Goal: Task Accomplishment & Management: Complete application form

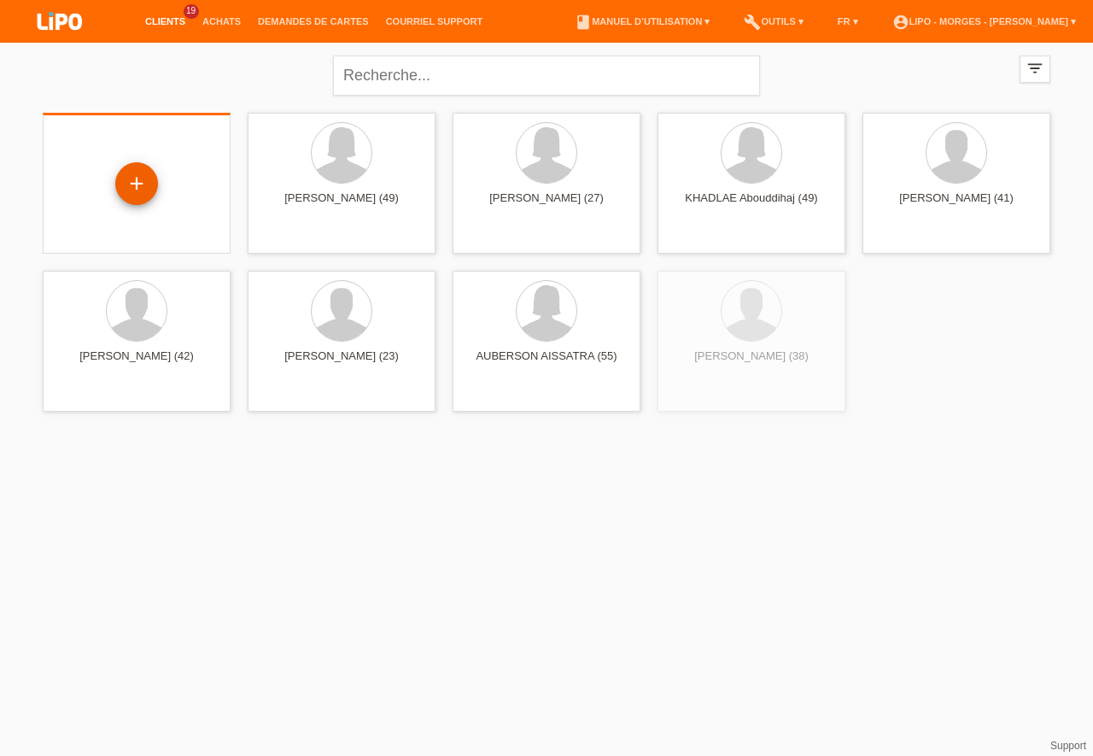
click at [144, 179] on div "+" at bounding box center [136, 183] width 43 height 43
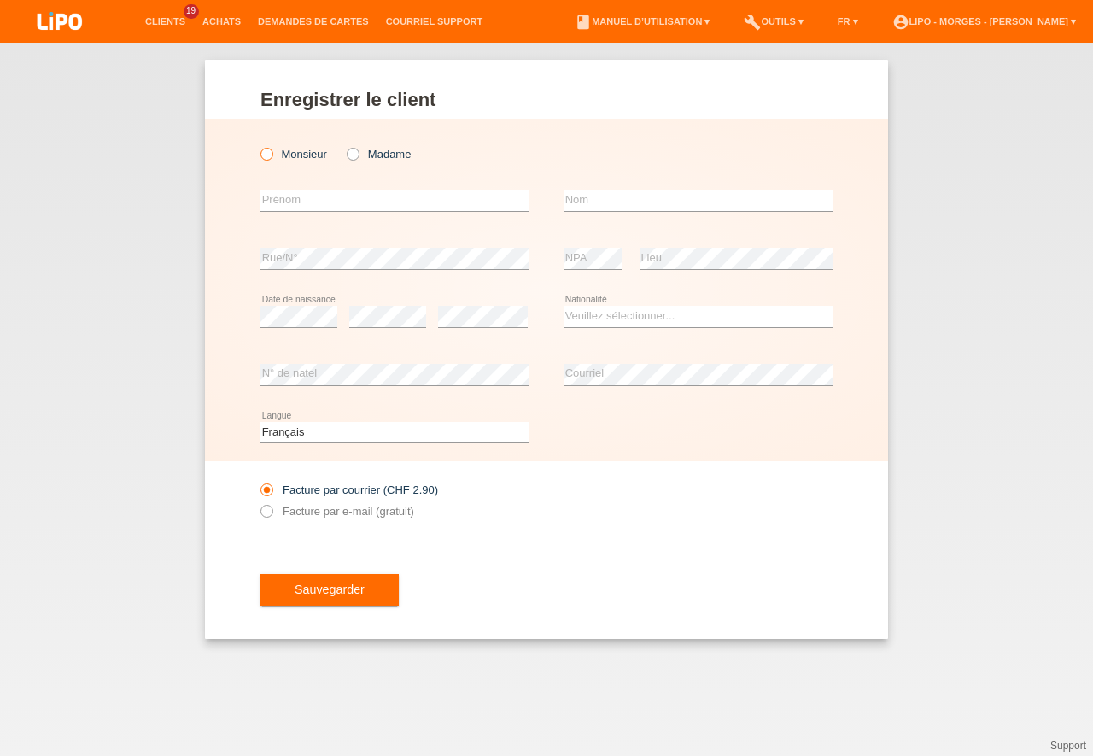
click at [258, 145] on icon at bounding box center [258, 145] width 0 height 0
click at [270, 155] on input "Monsieur" at bounding box center [266, 153] width 11 height 11
radio input "true"
click at [272, 193] on input "text" at bounding box center [395, 200] width 269 height 21
type input "xhavit"
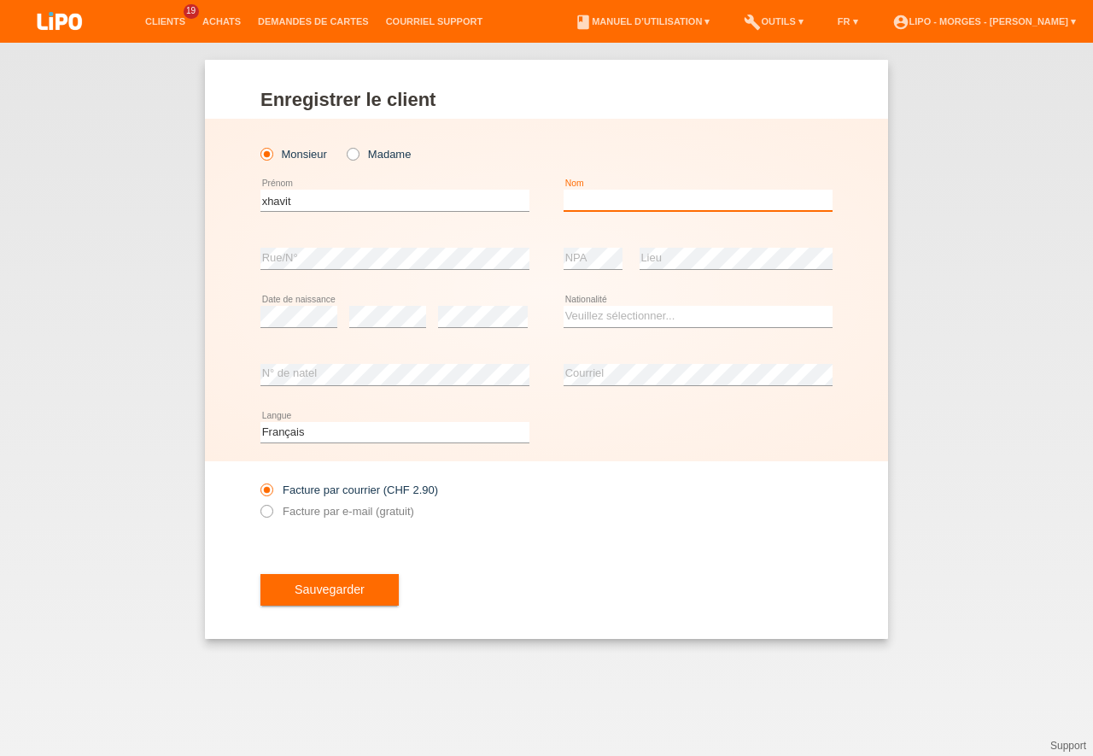
click at [602, 209] on input "text" at bounding box center [698, 200] width 269 height 21
type input "gashi"
click at [564, 306] on select "Veuillez sélectionner... Suisse Allemagne Autriche Liechtenstein ------------ A…" at bounding box center [698, 316] width 269 height 21
select select "XK"
click at [0, 0] on option "Kosovo" at bounding box center [0, 0] width 0 height 0
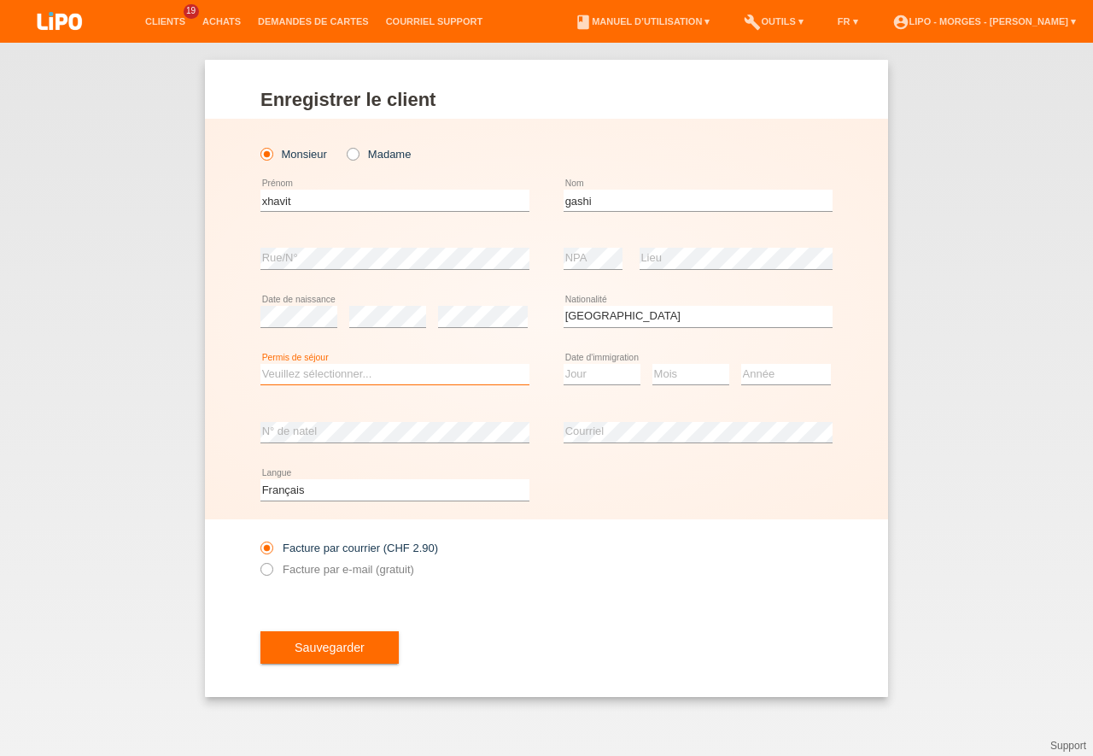
click at [261, 364] on select "Veuillez sélectionner... C B B - Statut de réfugié Autre" at bounding box center [395, 374] width 269 height 21
select select "C"
click at [0, 0] on option "C" at bounding box center [0, 0] width 0 height 0
click at [564, 364] on select "Jour 01 02 03 04 05 06 07 08 09 10 11" at bounding box center [602, 374] width 77 height 21
select select "11"
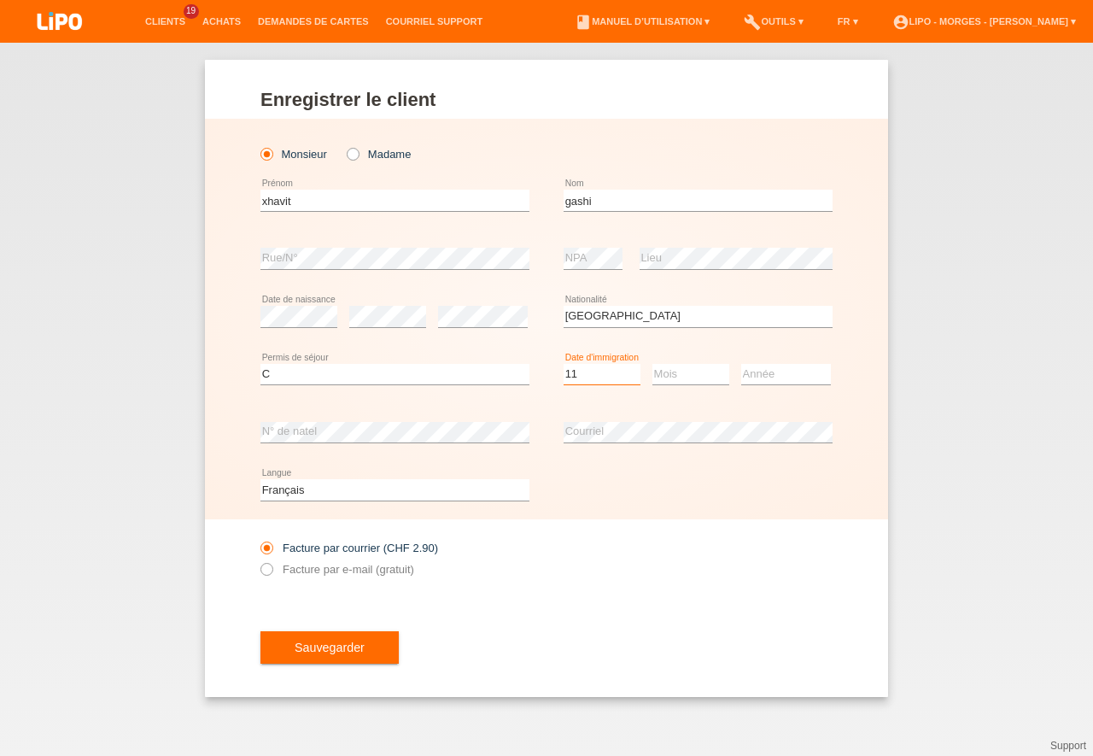
click at [0, 0] on option "11" at bounding box center [0, 0] width 0 height 0
click at [653, 364] on select "Mois 01 02 03 04 05 06 07 08 09 10 11" at bounding box center [691, 374] width 77 height 21
select select "03"
click at [0, 0] on option "03" at bounding box center [0, 0] width 0 height 0
click at [741, 364] on select "Année 2025 2024 2023 2022 2021 2020 2019 2018 2017 2016 2015 2014 2013 2012 201…" at bounding box center [786, 374] width 90 height 21
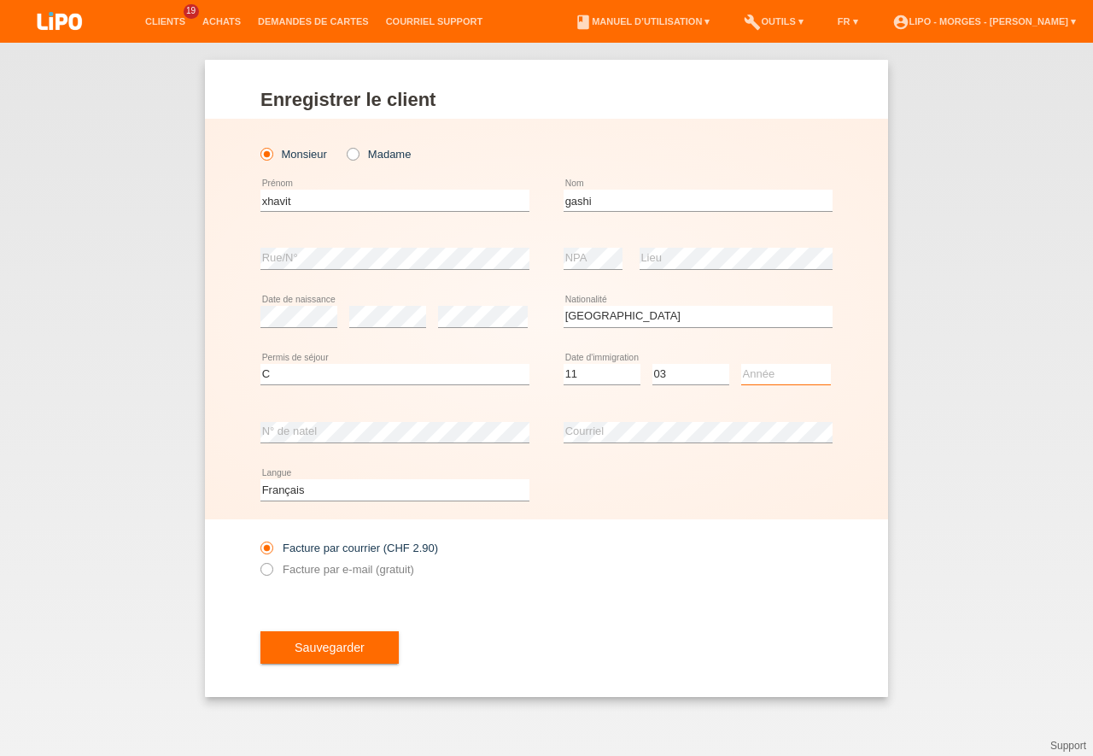
select select "1992"
click at [0, 0] on option "1992" at bounding box center [0, 0] width 0 height 0
click at [258, 560] on icon at bounding box center [258, 560] width 0 height 0
click at [267, 565] on input "Facture par e-mail (gratuit)" at bounding box center [266, 573] width 11 height 21
radio input "true"
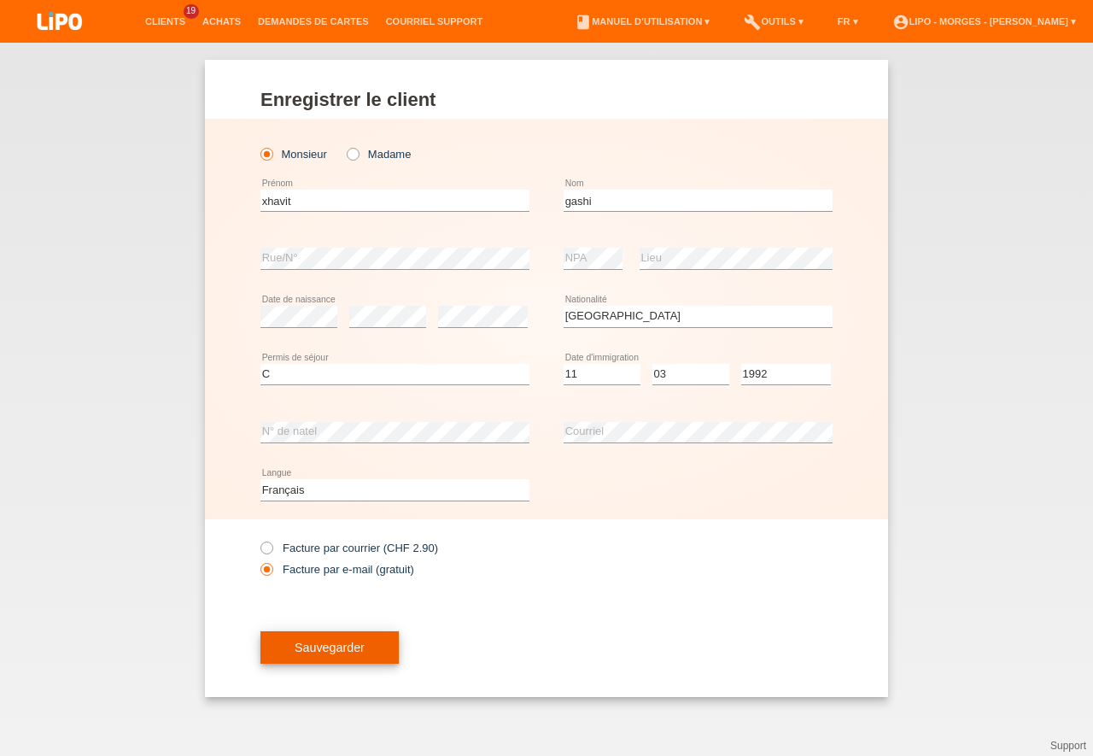
click at [313, 647] on span "Sauvegarder" at bounding box center [330, 648] width 70 height 14
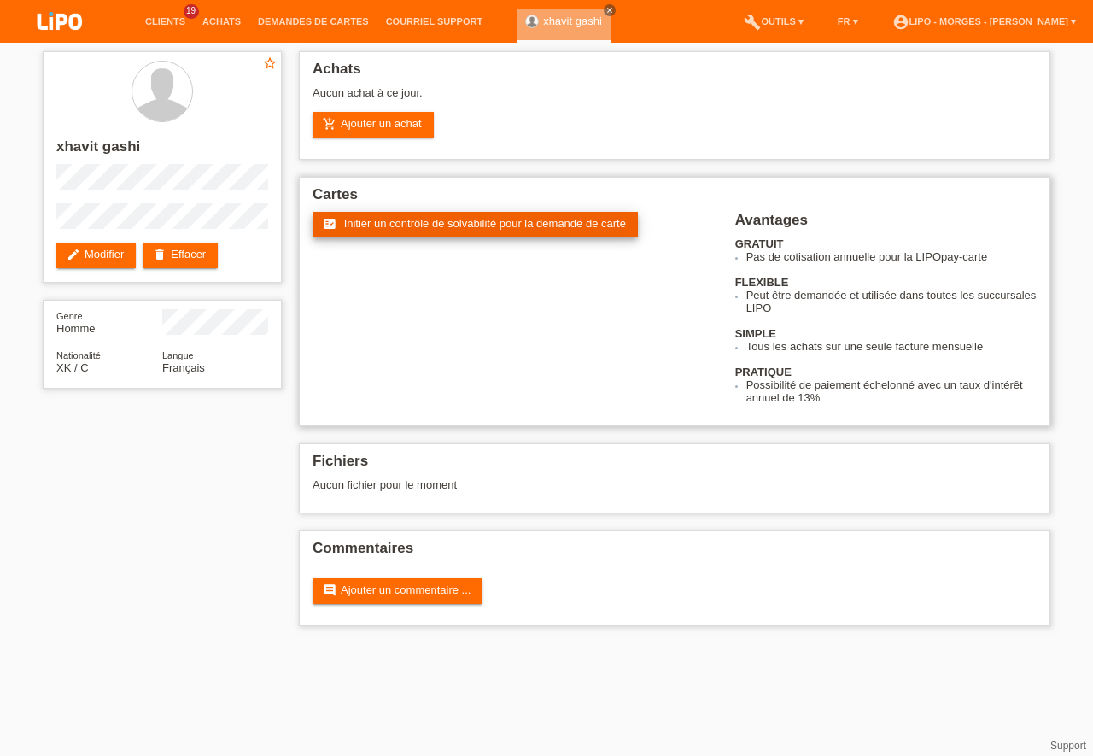
click at [410, 231] on link "fact_check Initier un contrôle de solvabilité pour la demande de carte" at bounding box center [475, 225] width 325 height 26
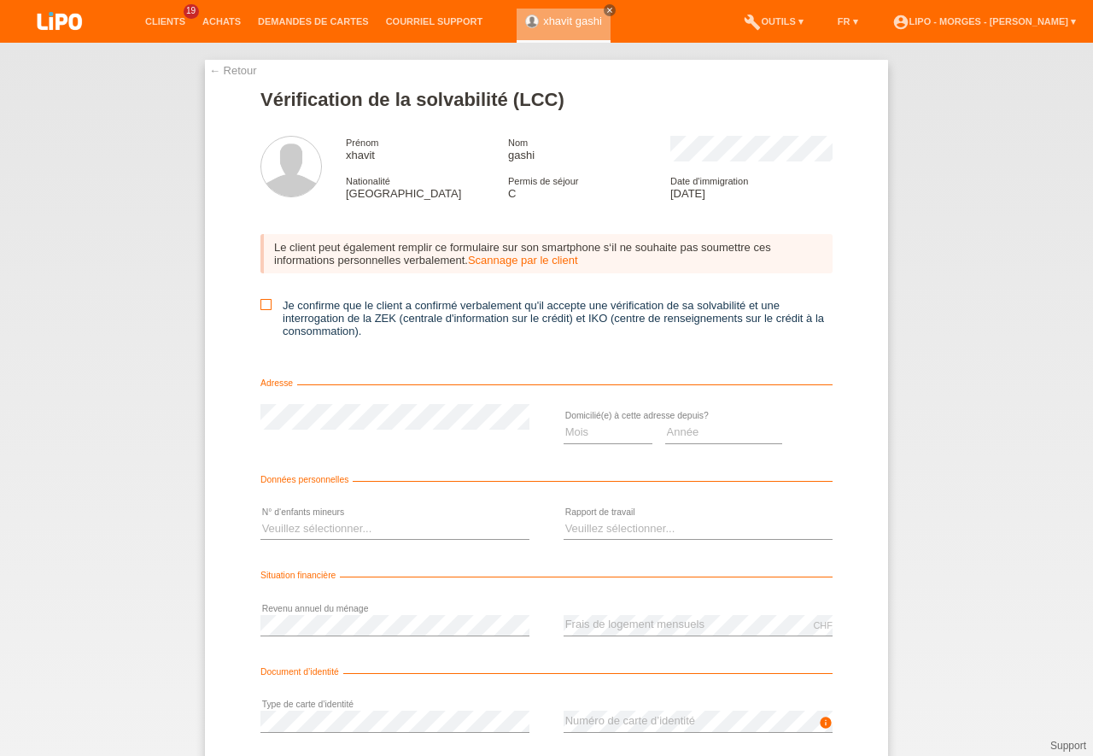
click at [261, 308] on icon at bounding box center [266, 304] width 11 height 11
click at [261, 308] on input "Je confirme que le client a confirmé verbalement qu'il accepte une vérification…" at bounding box center [266, 304] width 11 height 11
checkbox input "true"
click at [564, 422] on select "Mois 01 02 03 04 05 06 07 08 09 10" at bounding box center [608, 432] width 89 height 21
select select "06"
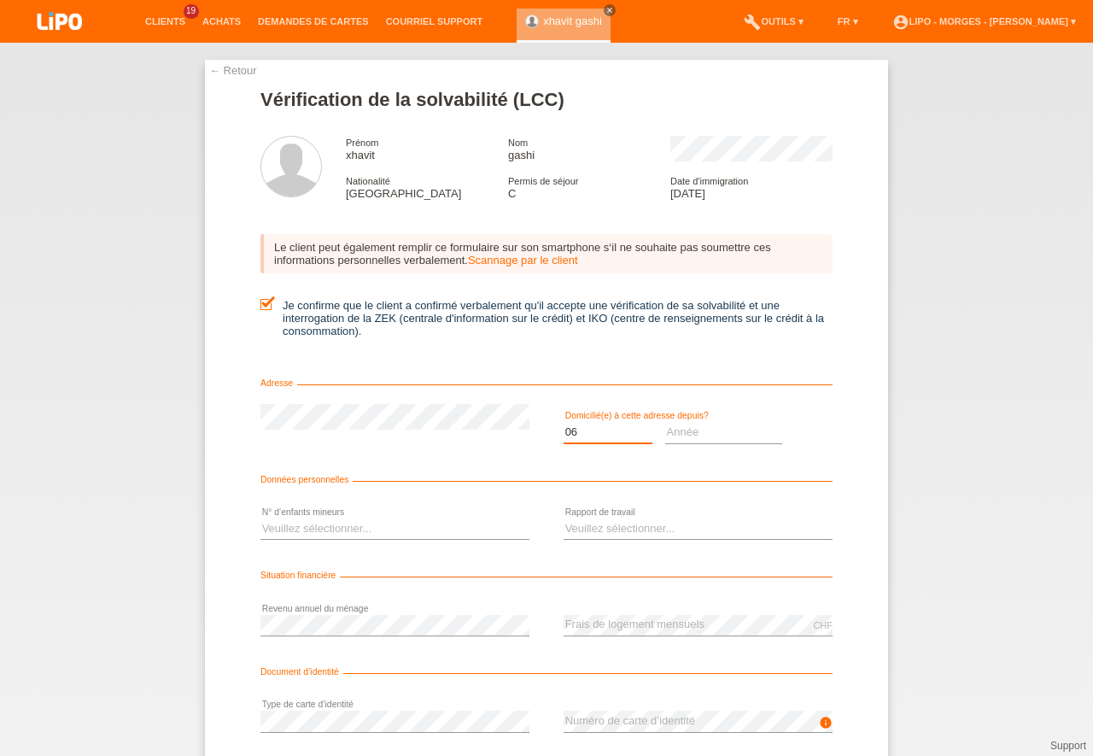
click at [0, 0] on option "06" at bounding box center [0, 0] width 0 height 0
click at [665, 422] on select "Année 2025 2024 2023 2022 2021 2020 2019 2018 2017 2016 2015 2014 2013 2012 201…" at bounding box center [724, 432] width 118 height 21
select select "1998"
click at [0, 0] on option "1998" at bounding box center [0, 0] width 0 height 0
click at [261, 519] on select "Veuillez sélectionner... 0 1 2 3 4 5 6 7 8 9" at bounding box center [395, 529] width 269 height 21
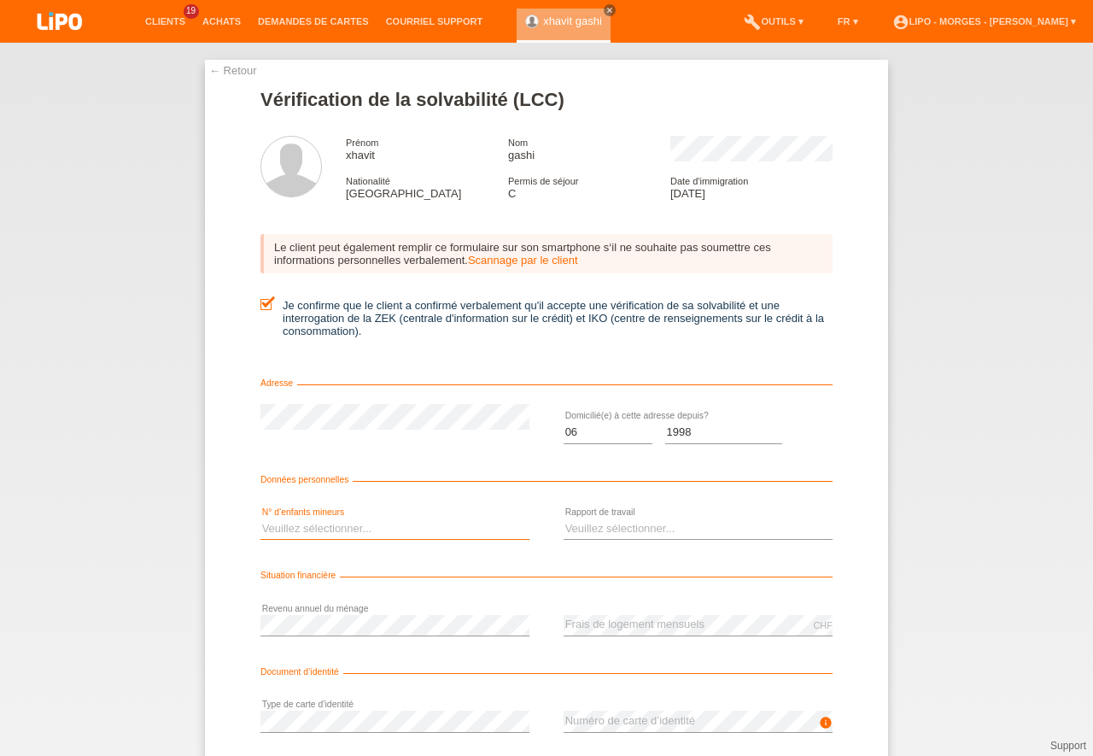
select select "0"
click at [0, 0] on option "0" at bounding box center [0, 0] width 0 height 0
click at [564, 519] on select "Veuillez sélectionner... A durée indéterminée A durée déterminée Apprenti/étudi…" at bounding box center [698, 529] width 269 height 21
select select "UNLIMITED"
click at [0, 0] on option "A durée indéterminée" at bounding box center [0, 0] width 0 height 0
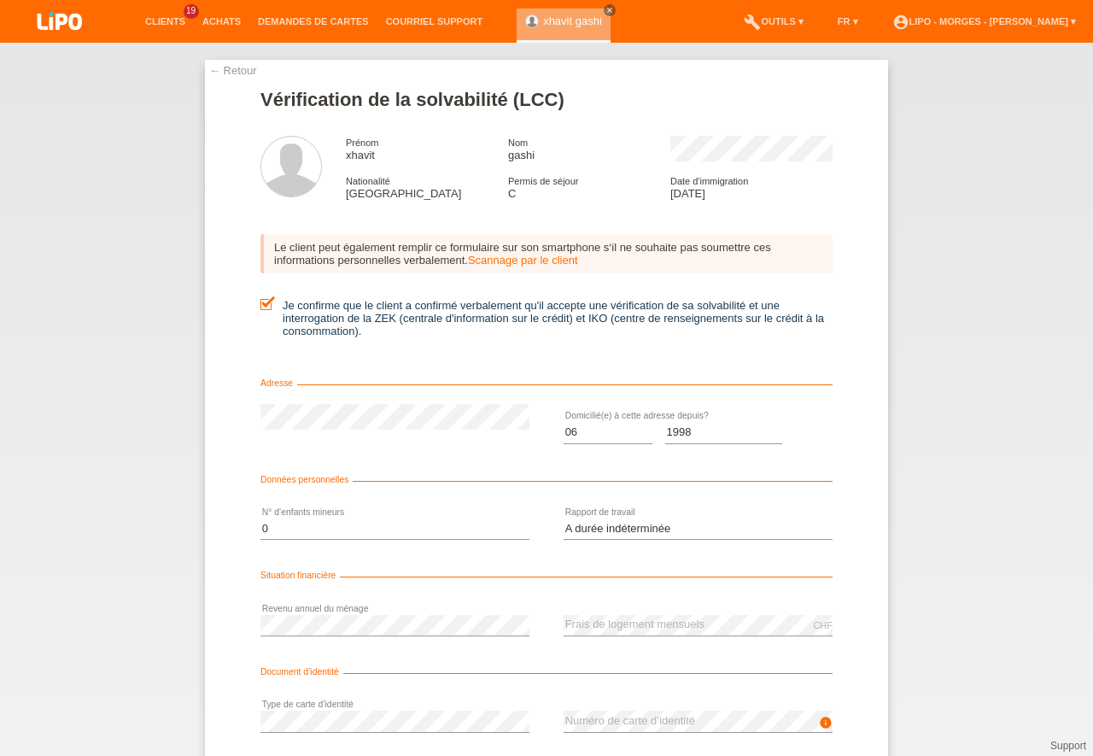
click at [284, 612] on div "error Revenu annuel du ménage" at bounding box center [395, 625] width 269 height 58
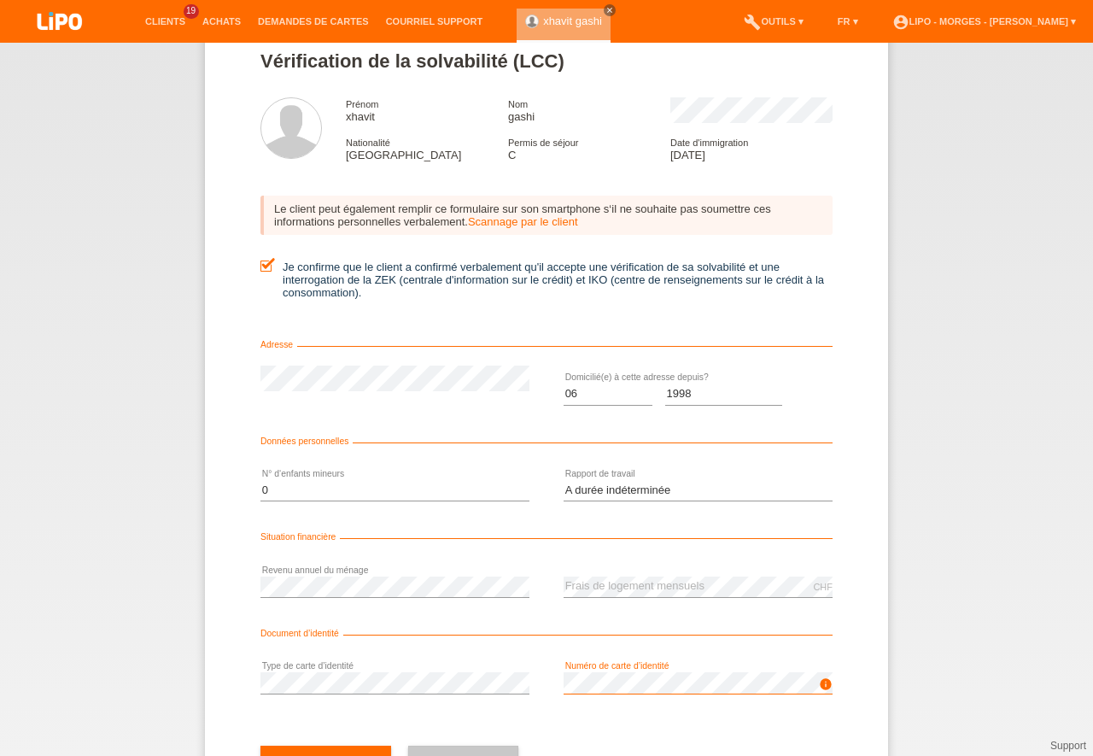
scroll to position [77, 0]
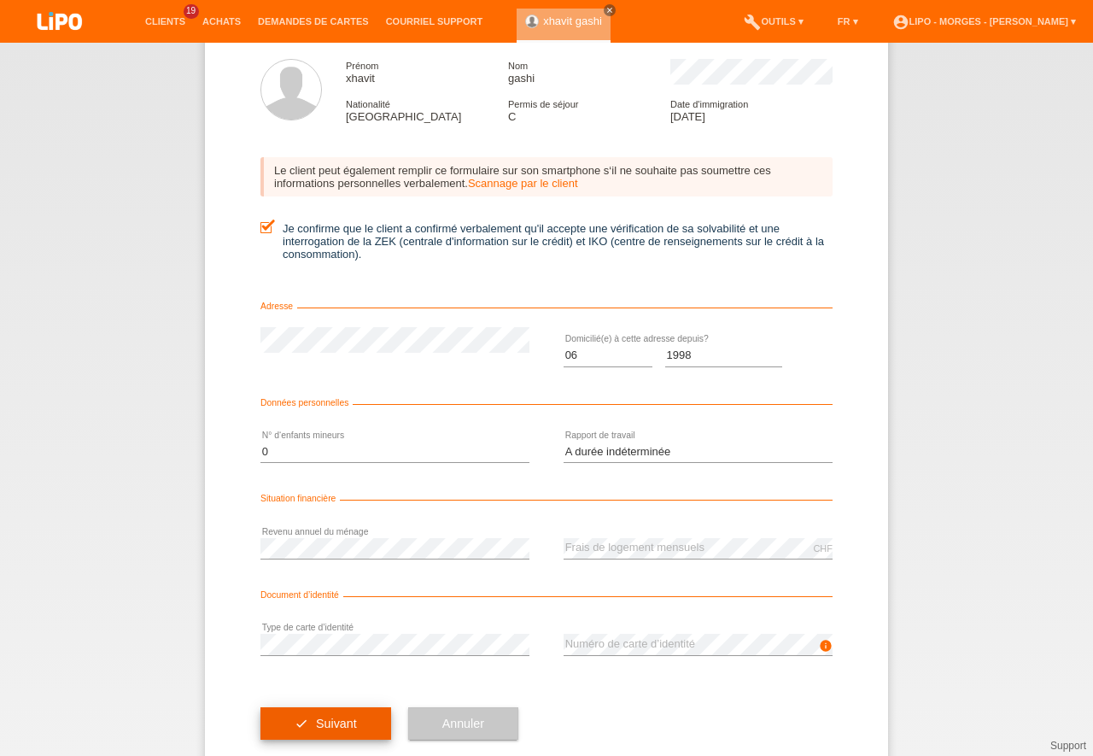
click at [349, 713] on button "check Suivant" at bounding box center [326, 723] width 131 height 32
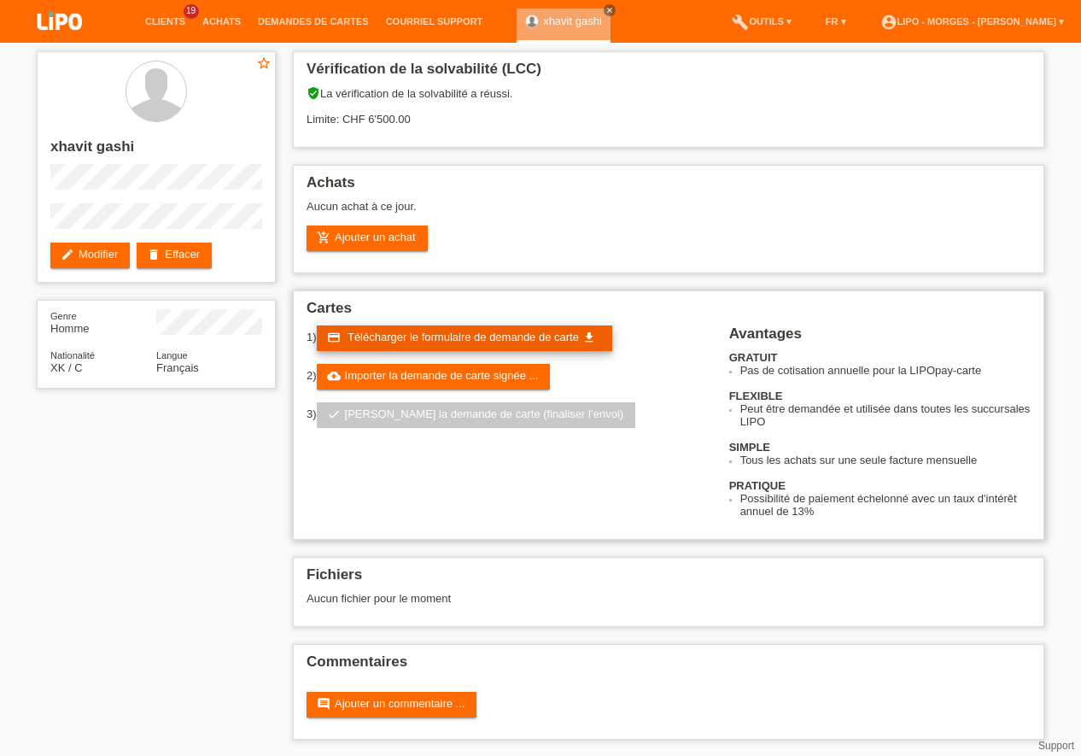
click at [444, 337] on span "Télécharger le formulaire de demande de carte" at bounding box center [463, 337] width 231 height 13
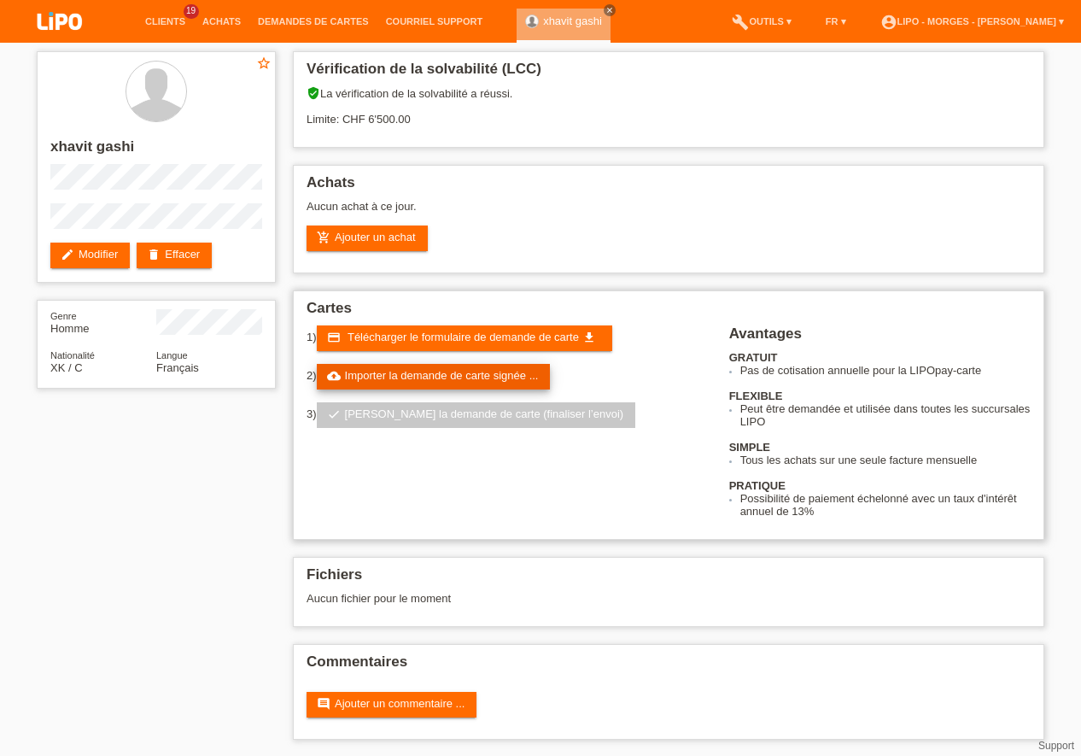
click at [465, 373] on link "cloud_upload Importer la demande de carte signée ..." at bounding box center [434, 377] width 234 height 26
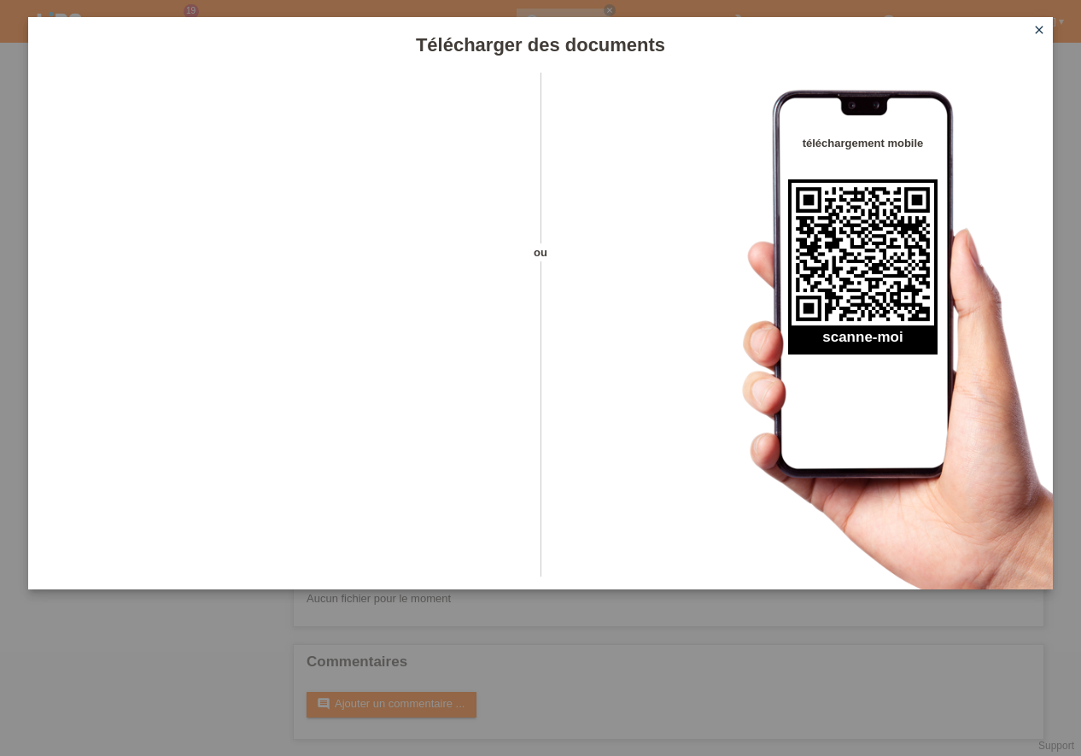
click at [1035, 30] on icon "close" at bounding box center [1040, 30] width 14 height 14
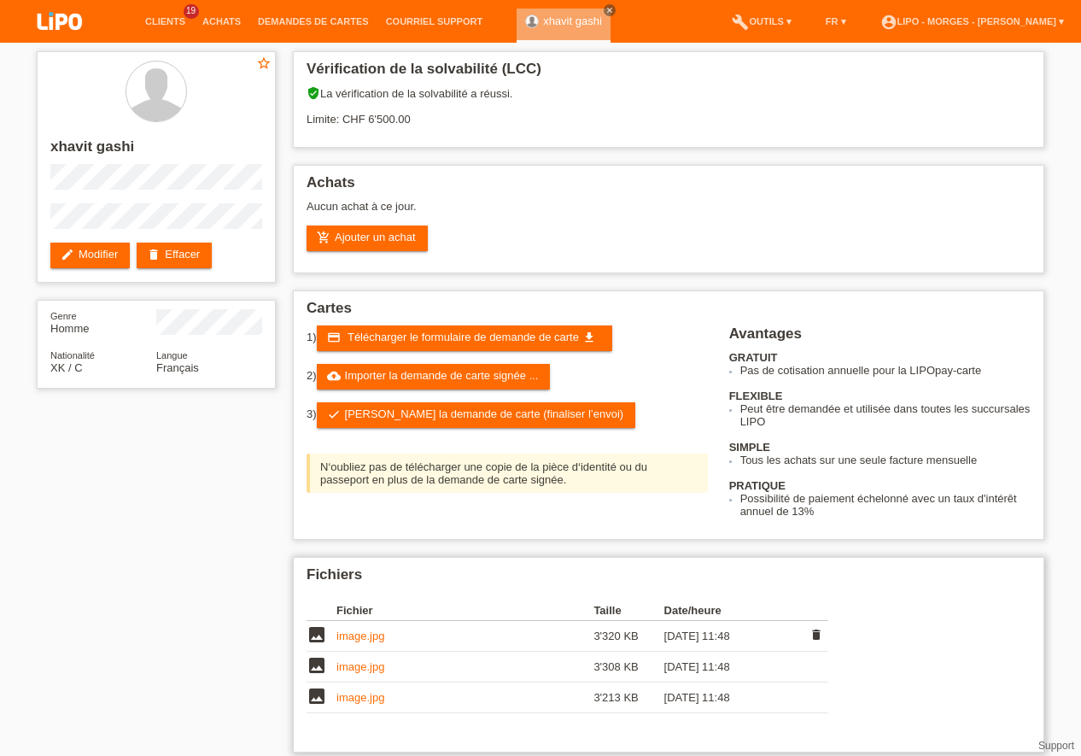
click at [365, 632] on link "image.jpg" at bounding box center [361, 636] width 48 height 13
click at [366, 671] on link "image.jpg" at bounding box center [361, 666] width 48 height 13
click at [366, 700] on link "image.jpg" at bounding box center [361, 697] width 48 height 13
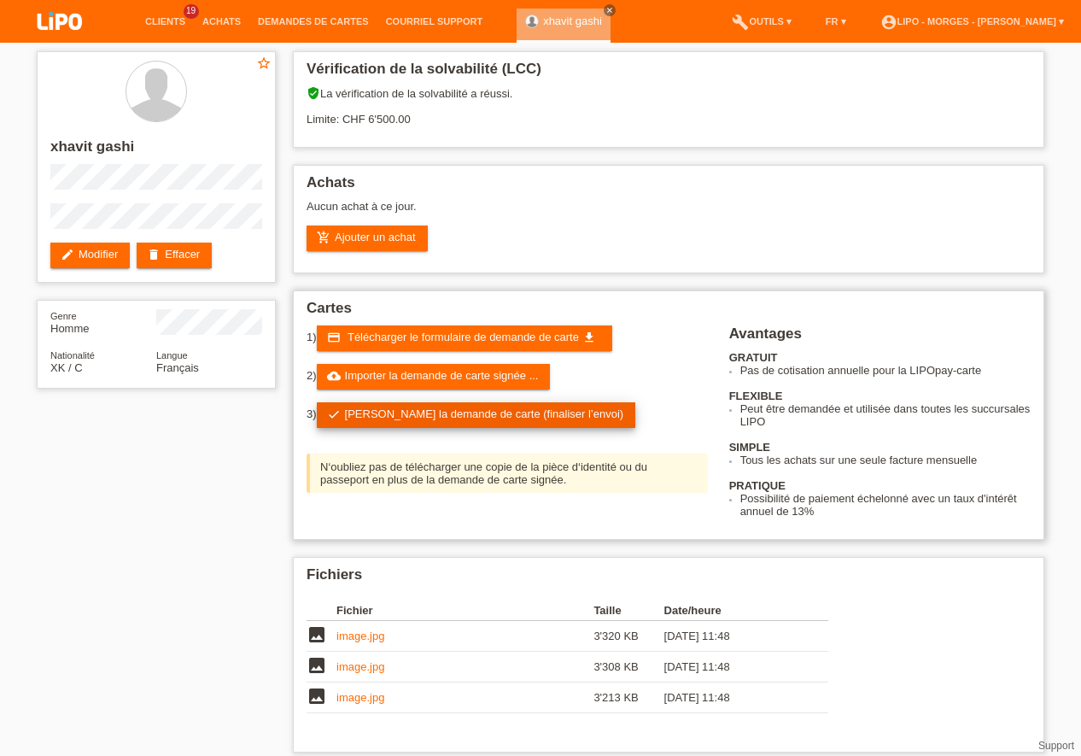
click at [426, 411] on link "check Soumettre la demande de carte (finaliser l’envoi)" at bounding box center [476, 415] width 319 height 26
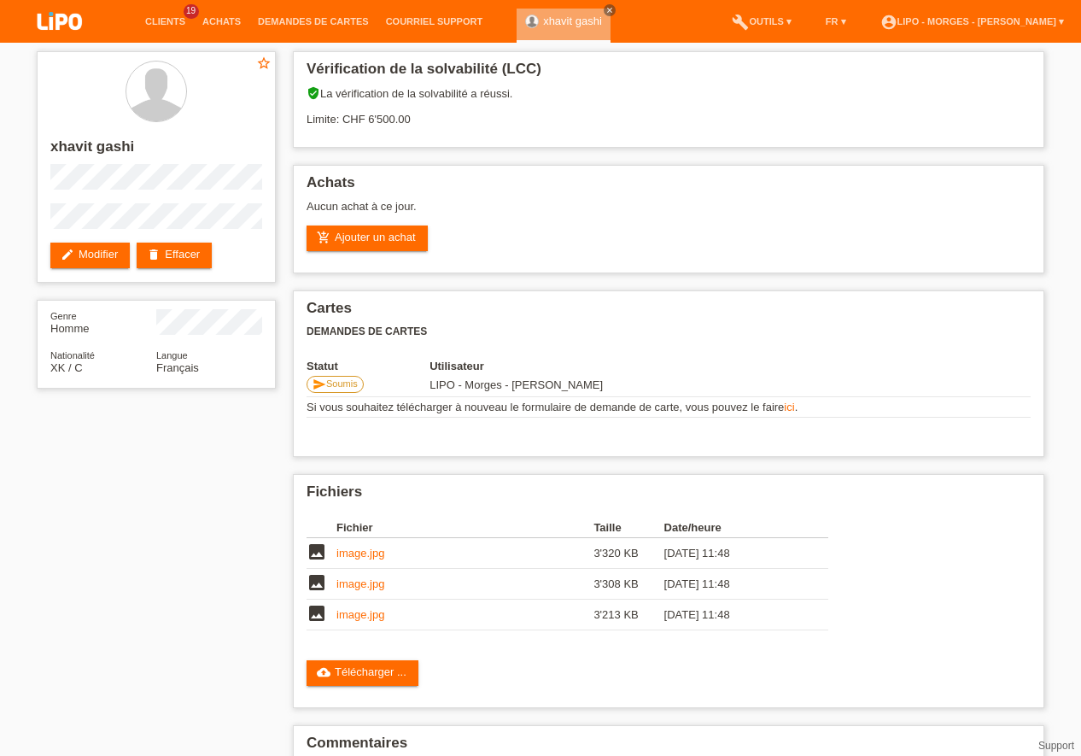
click at [158, 15] on li "Clients 19" at bounding box center [165, 22] width 57 height 44
click at [161, 24] on link "Clients" at bounding box center [165, 21] width 57 height 10
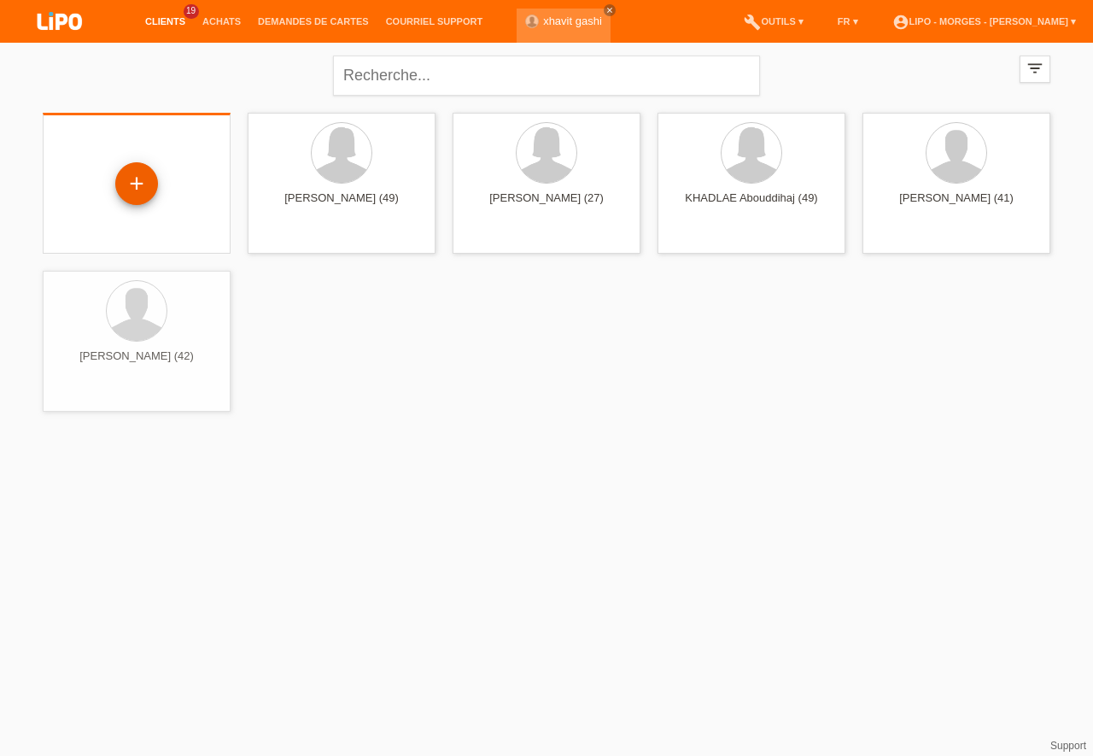
click at [148, 179] on div "+" at bounding box center [136, 183] width 43 height 43
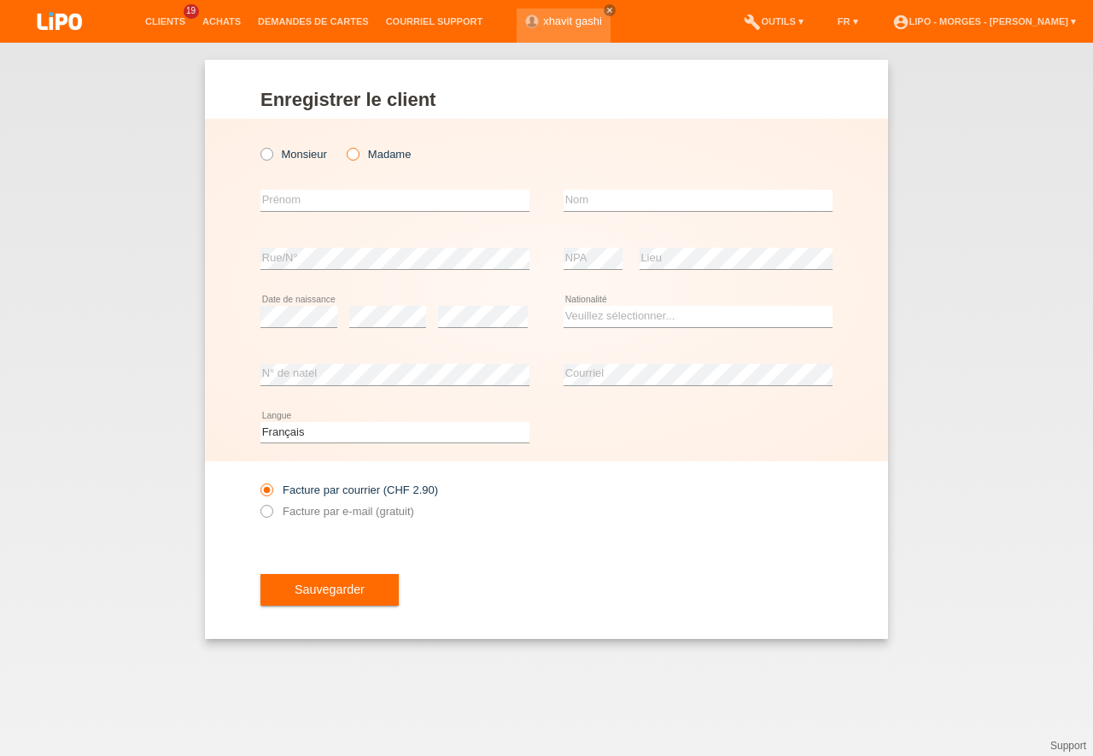
drag, startPoint x: 354, startPoint y: 154, endPoint x: 332, endPoint y: 196, distance: 47.4
click at [344, 145] on icon at bounding box center [344, 145] width 0 height 0
click at [355, 155] on input "Madame" at bounding box center [352, 153] width 11 height 11
radio input "true"
click at [294, 203] on input "text" at bounding box center [395, 200] width 269 height 21
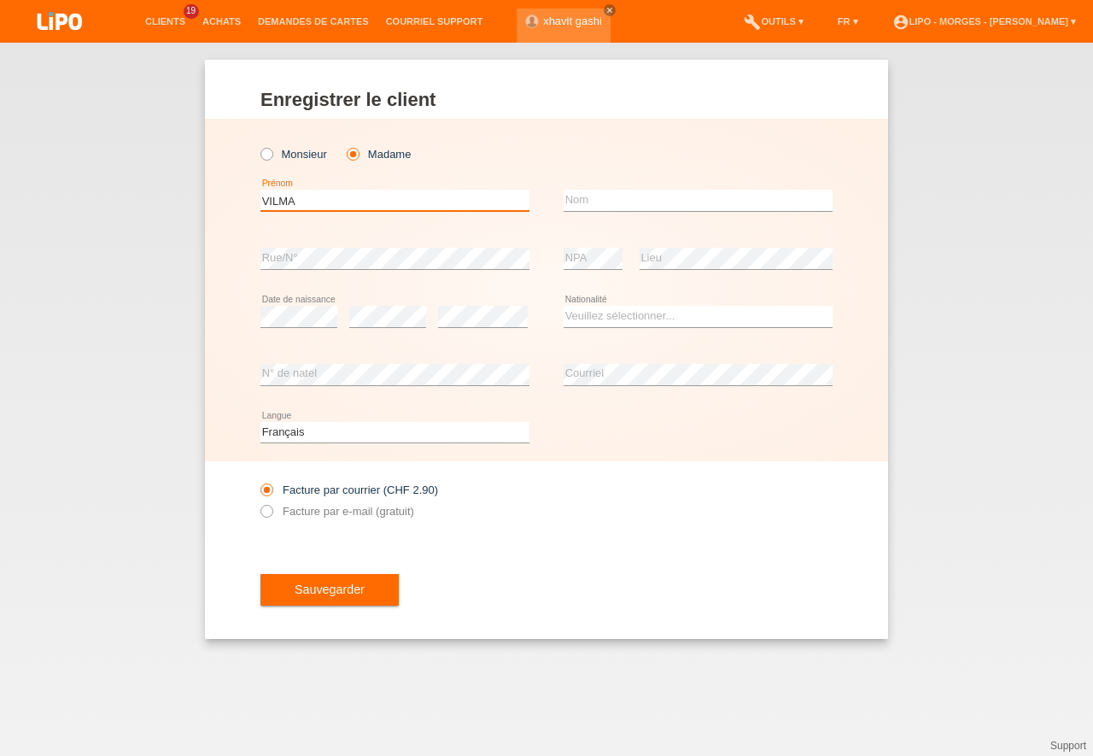
type input "VILMA"
click at [606, 208] on input "text" at bounding box center [698, 200] width 269 height 21
click at [633, 205] on input "PEREIRA BATSTA" at bounding box center [698, 200] width 269 height 21
type input "[PERSON_NAME] [PERSON_NAME]"
click at [564, 306] on select "Veuillez sélectionner... Suisse Allemagne Autriche Liechtenstein ------------ A…" at bounding box center [698, 316] width 269 height 21
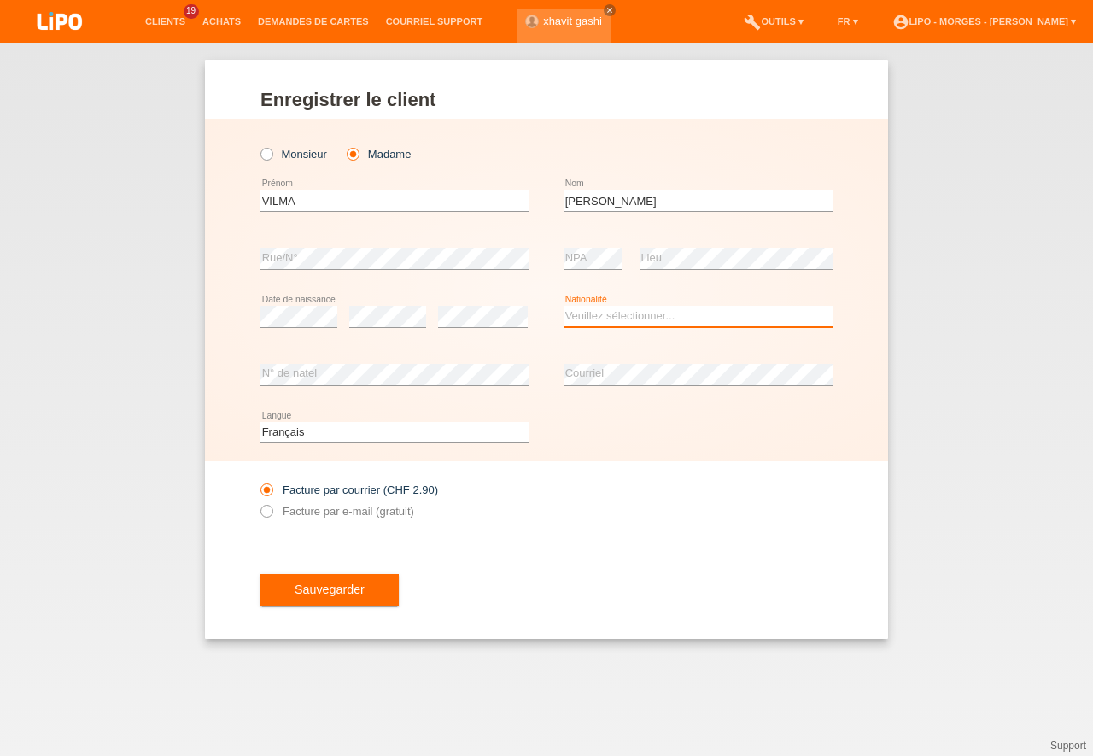
select select "BR"
click at [0, 0] on option "Brésil" at bounding box center [0, 0] width 0 height 0
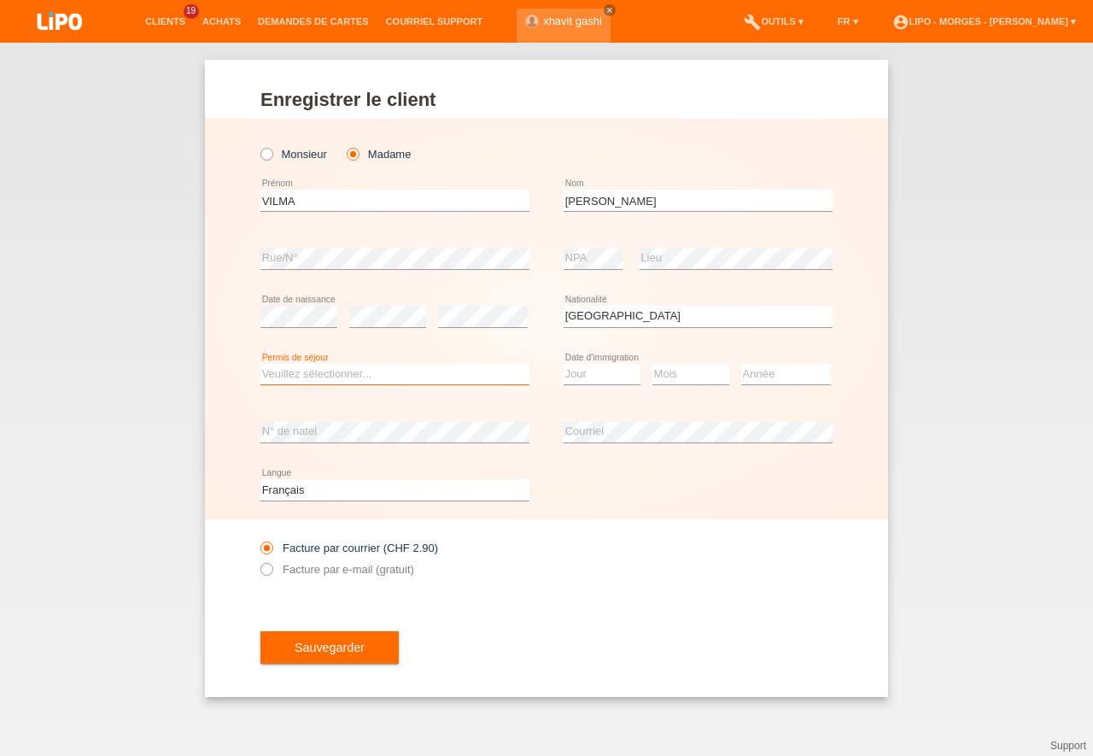
click at [261, 364] on select "Veuillez sélectionner... C B B - Statut de réfugié Autre" at bounding box center [395, 374] width 269 height 21
select select "B"
click at [0, 0] on option "B" at bounding box center [0, 0] width 0 height 0
click at [564, 364] on select "Jour 01 02 03 04 05 06 07 08 09 10 11" at bounding box center [602, 374] width 77 height 21
select select "15"
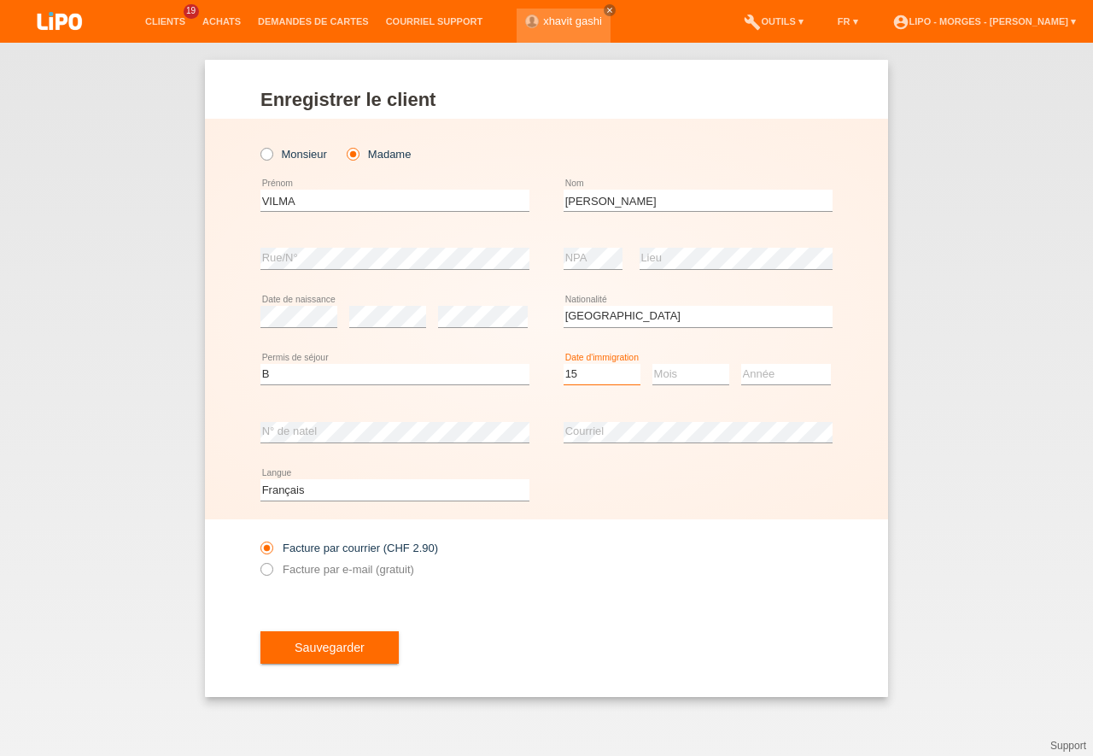
click at [0, 0] on option "15" at bounding box center [0, 0] width 0 height 0
click at [653, 364] on select "Mois 01 02 03 04 05 06 07 08 09 10 11" at bounding box center [691, 374] width 77 height 21
select select "06"
click at [0, 0] on option "06" at bounding box center [0, 0] width 0 height 0
click at [741, 364] on select "Année 2025 2024 2023 2022 2021 2020 2019 2018 2017 2016 2015 2014 2013 2012 201…" at bounding box center [786, 374] width 90 height 21
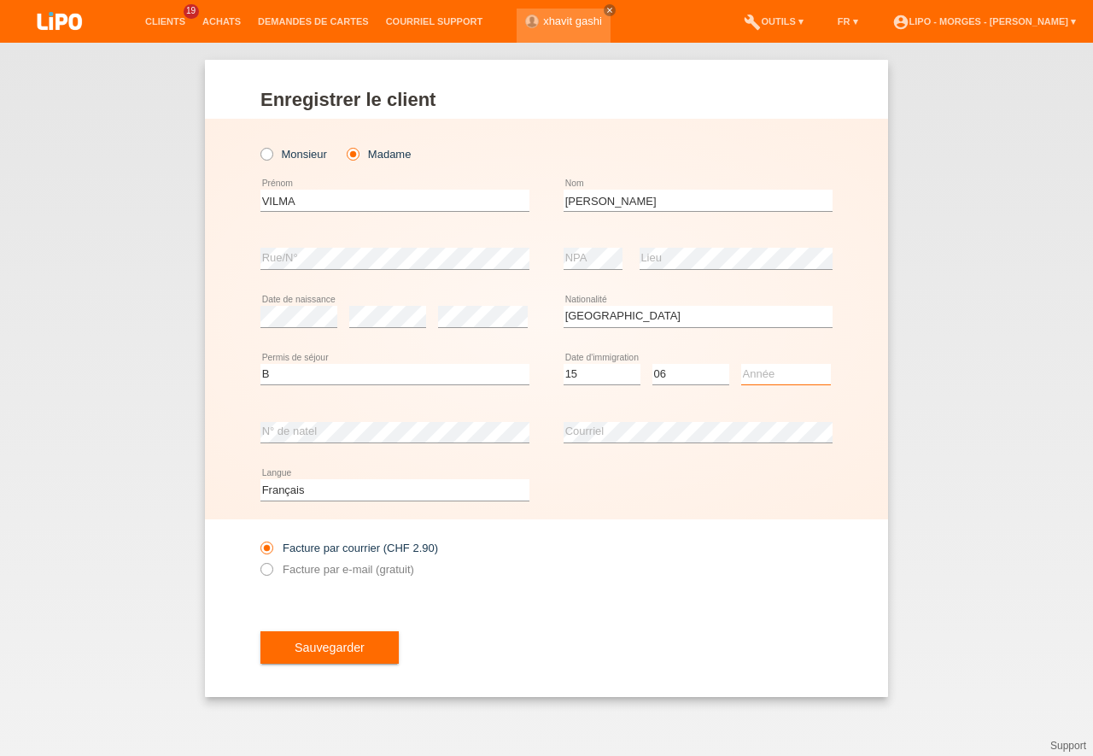
select select "2018"
click at [0, 0] on option "2018" at bounding box center [0, 0] width 0 height 0
click at [258, 560] on icon at bounding box center [258, 560] width 0 height 0
click at [263, 570] on input "Facture par e-mail (gratuit)" at bounding box center [266, 573] width 11 height 21
radio input "true"
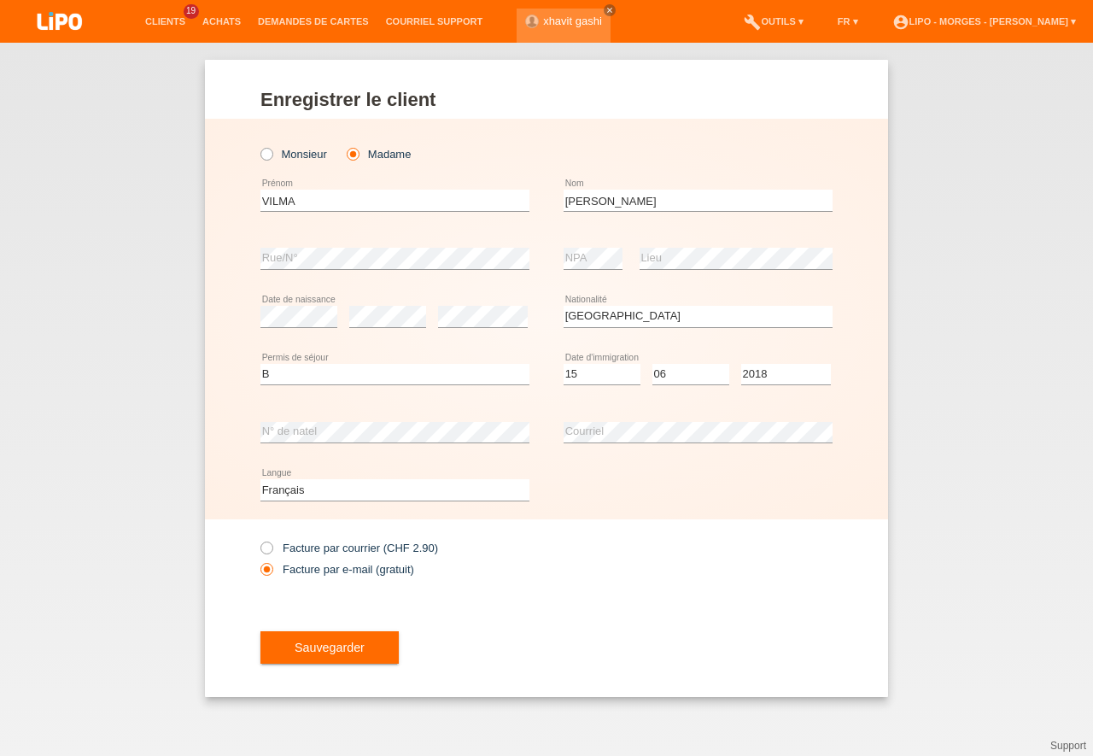
click at [341, 655] on button "Sauvegarder" at bounding box center [330, 647] width 138 height 32
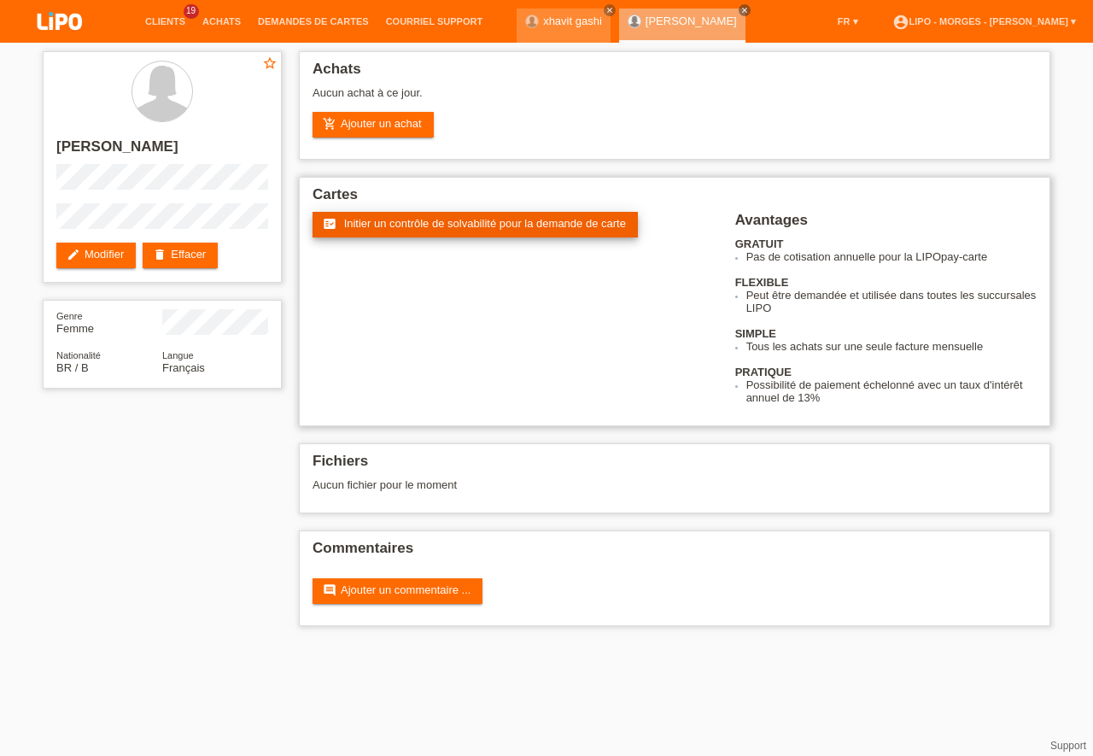
click at [493, 222] on span "Initier un contrôle de solvabilité pour la demande de carte" at bounding box center [485, 223] width 282 height 13
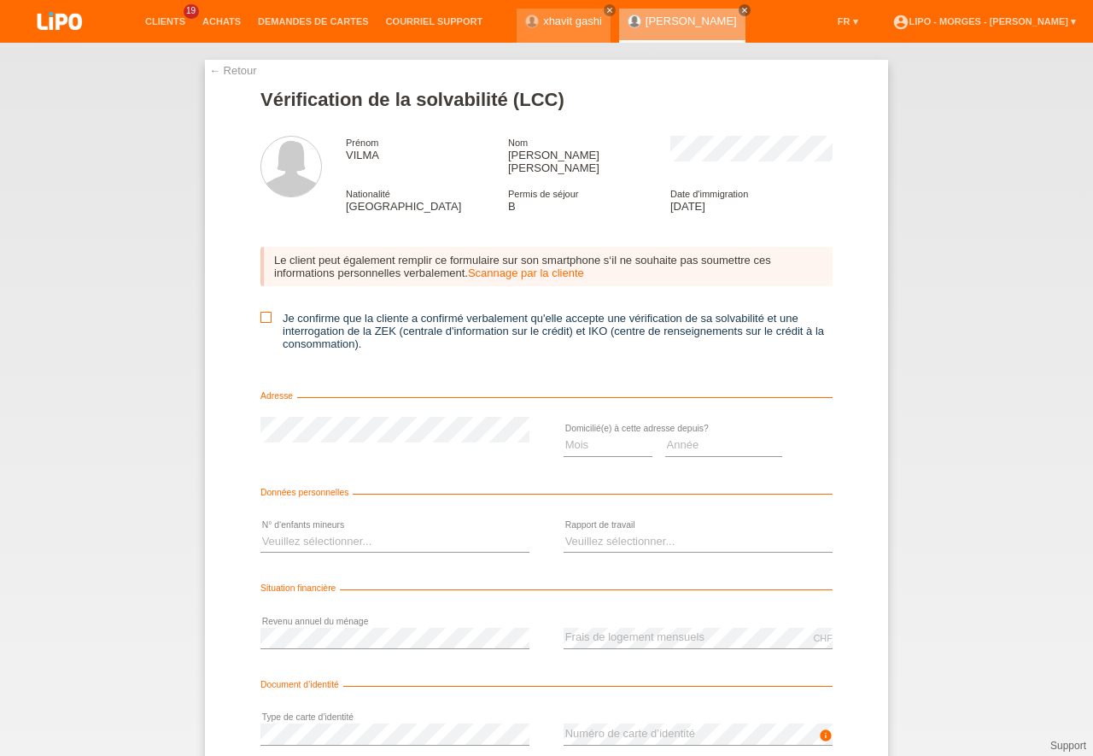
click at [261, 312] on icon at bounding box center [266, 317] width 11 height 11
click at [261, 312] on input "Je confirme que la cliente a confirmé verbalement qu'elle accepte une vérificat…" at bounding box center [266, 317] width 11 height 11
checkbox input "true"
click at [261, 531] on select "Veuillez sélectionner... 0 1 2 3 4 5 6 7 8 9" at bounding box center [395, 541] width 269 height 21
select select "2"
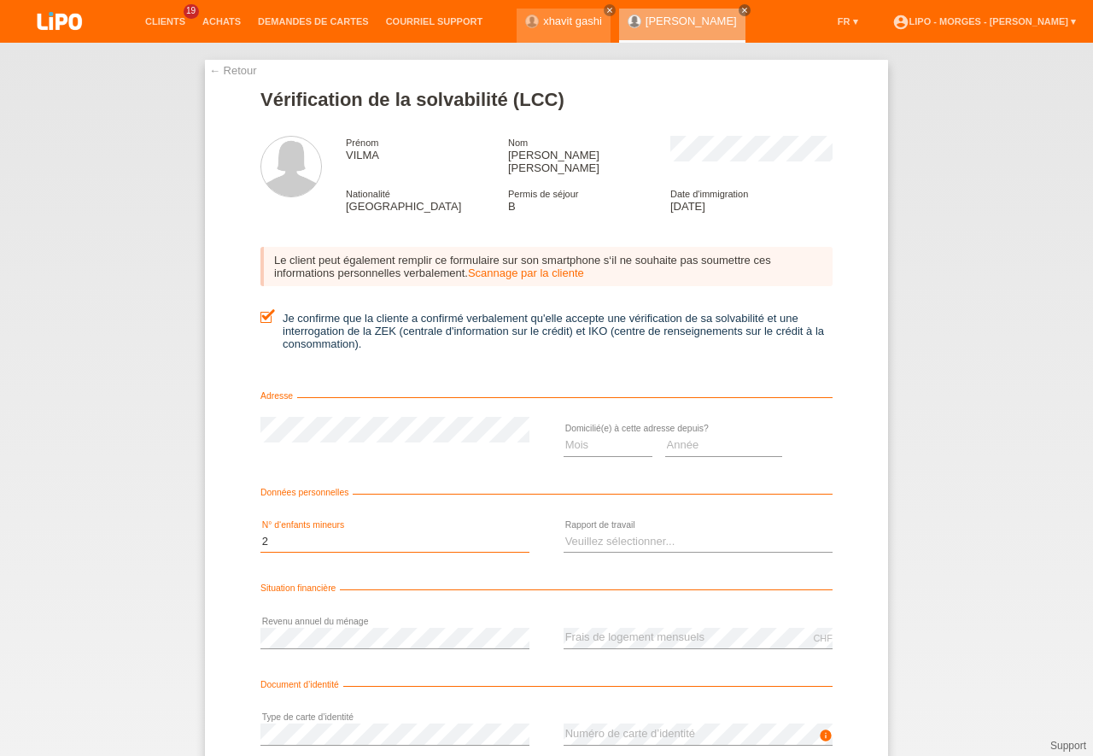
click at [0, 0] on option "2" at bounding box center [0, 0] width 0 height 0
click at [564, 435] on select "Mois 01 02 03 04 05 06 07 08 09 10" at bounding box center [608, 445] width 89 height 21
select select "06"
click at [0, 0] on option "06" at bounding box center [0, 0] width 0 height 0
click at [665, 435] on select "Année 2025 2024 2023 2022 2021 2020 2019 2018 2017 2016 2015 2014 2013 2012 201…" at bounding box center [724, 445] width 118 height 21
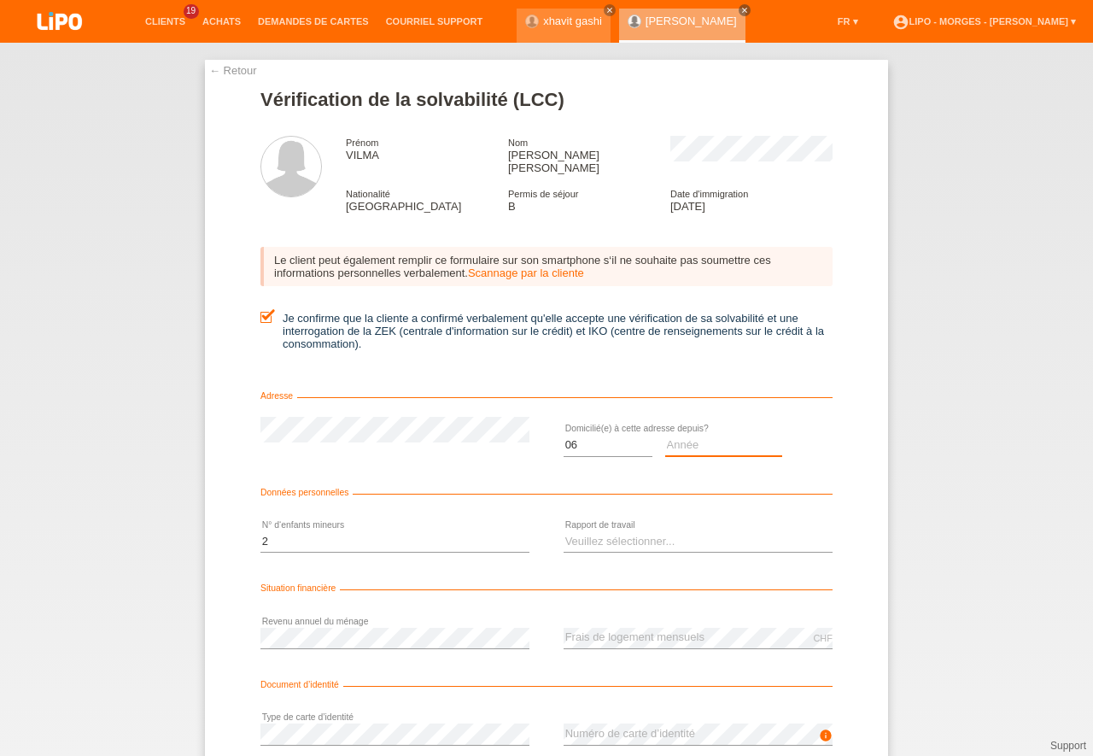
select select "2009"
click at [0, 0] on option "2009" at bounding box center [0, 0] width 0 height 0
click at [564, 531] on select "Veuillez sélectionner... A durée indéterminée A durée déterminée Apprenti/étudi…" at bounding box center [698, 541] width 269 height 21
select select "UNLIMITED"
click at [0, 0] on option "A durée indéterminée" at bounding box center [0, 0] width 0 height 0
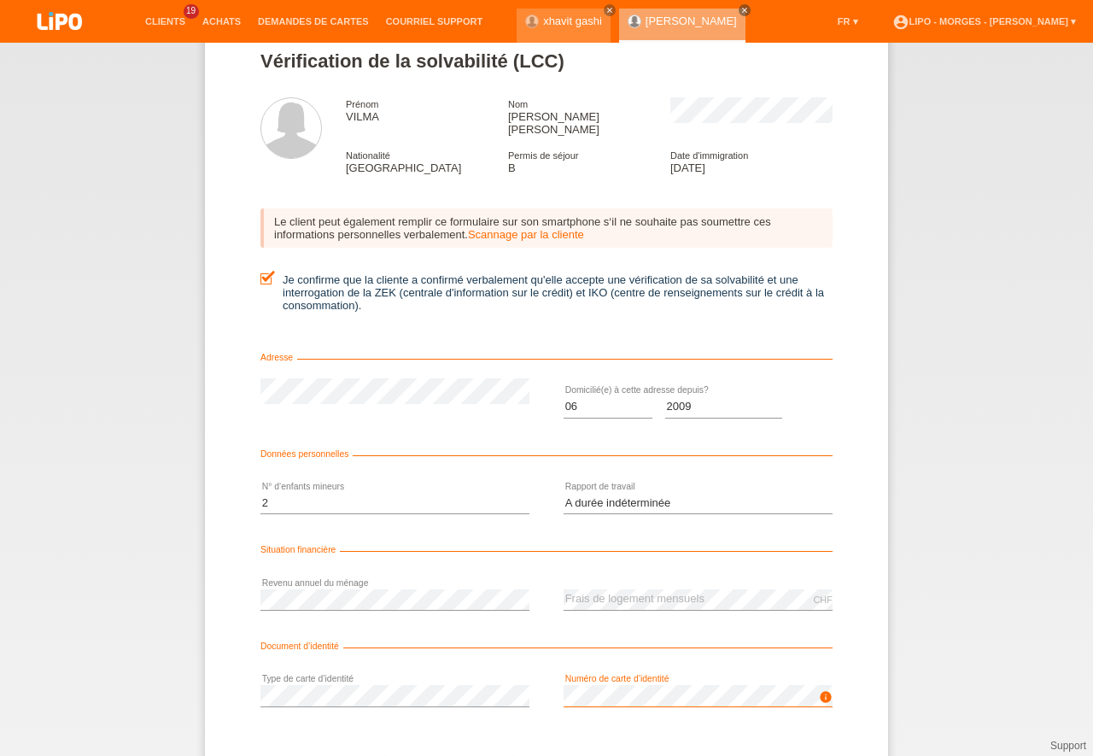
scroll to position [77, 0]
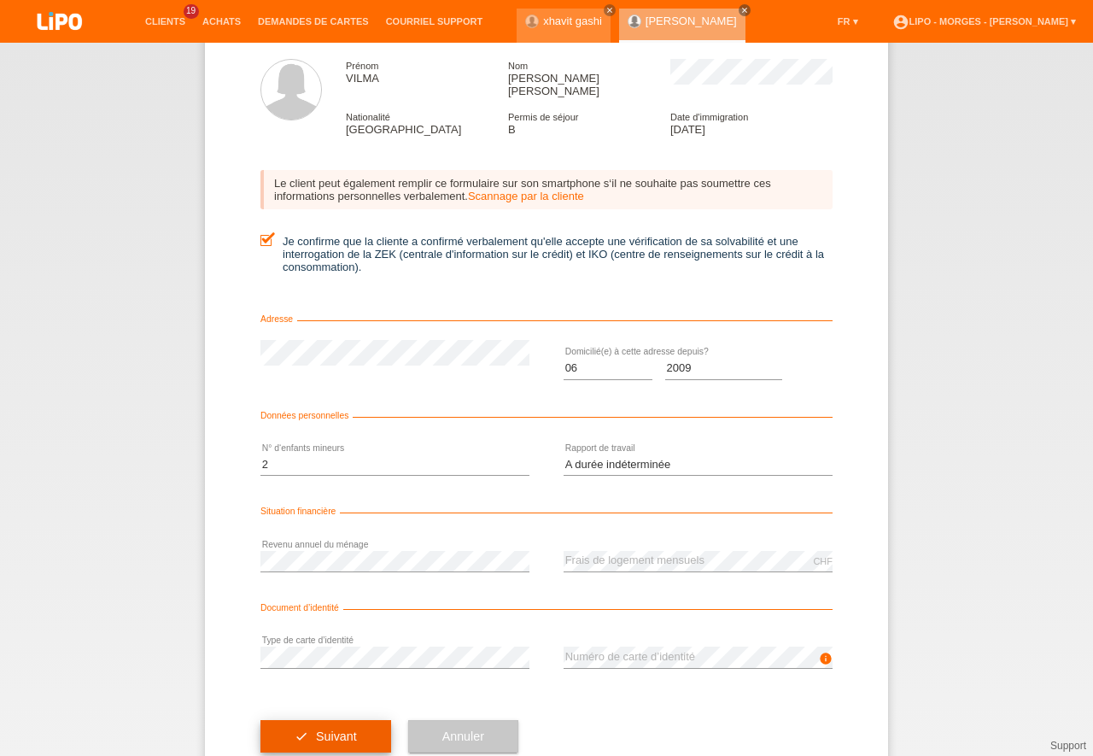
click at [357, 720] on button "check Suivant" at bounding box center [326, 736] width 131 height 32
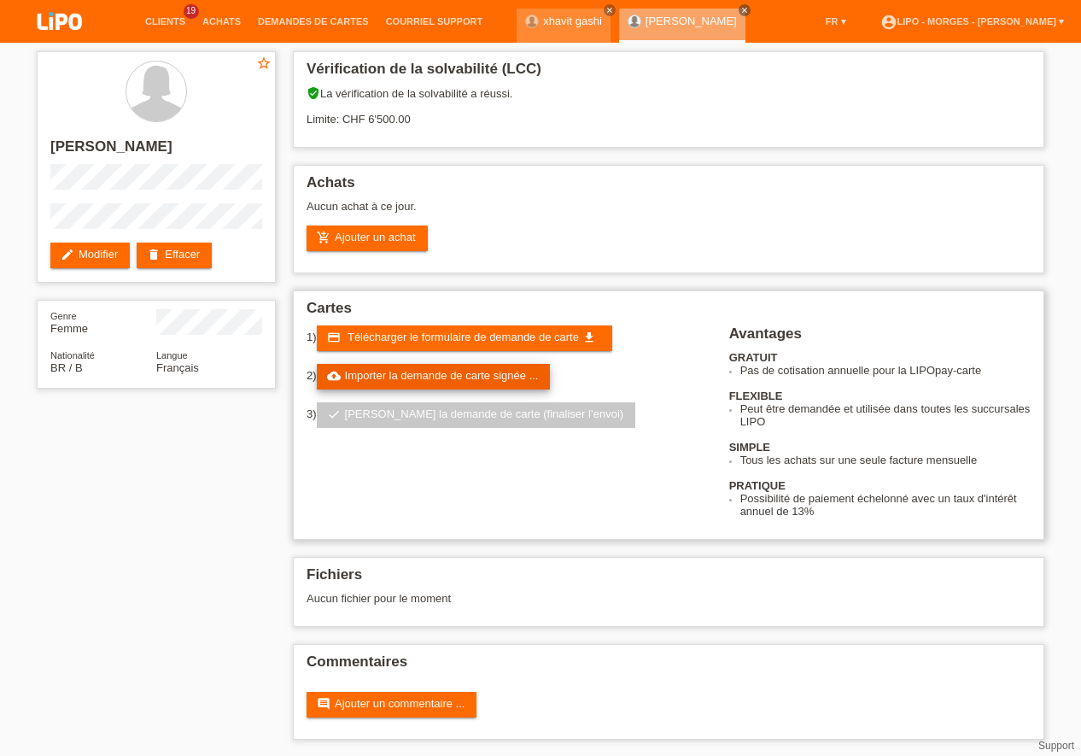
click at [429, 378] on link "cloud_upload Importer la demande de carte signée ..." at bounding box center [434, 377] width 234 height 26
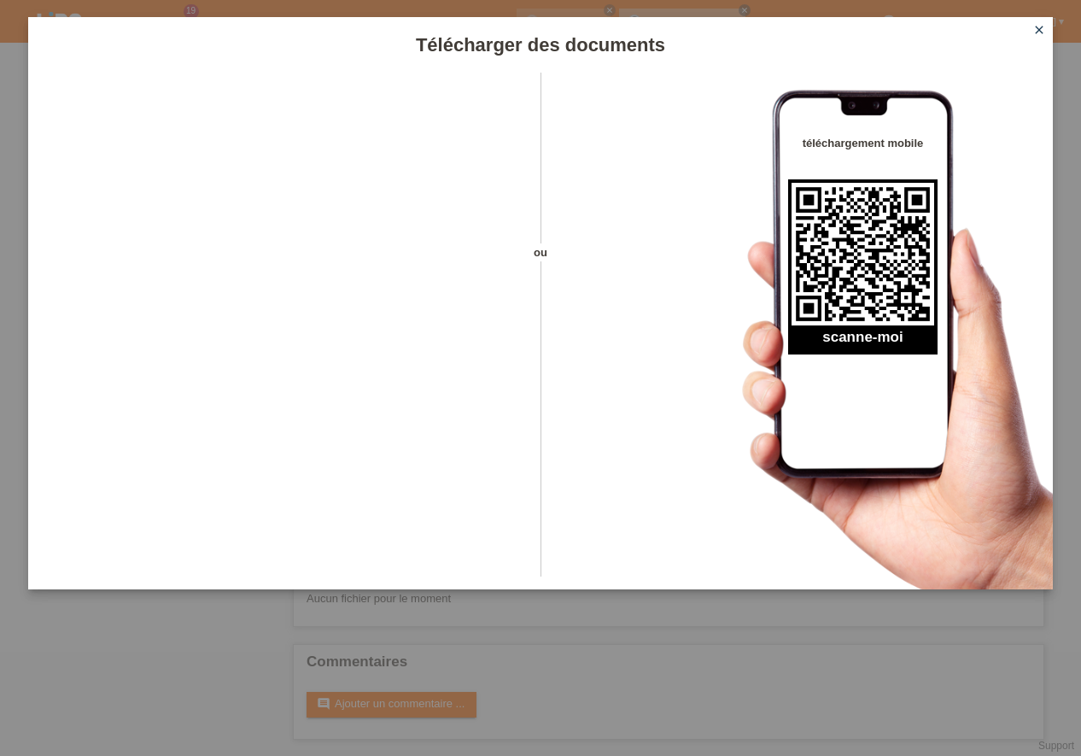
click at [1041, 28] on icon "close" at bounding box center [1040, 30] width 14 height 14
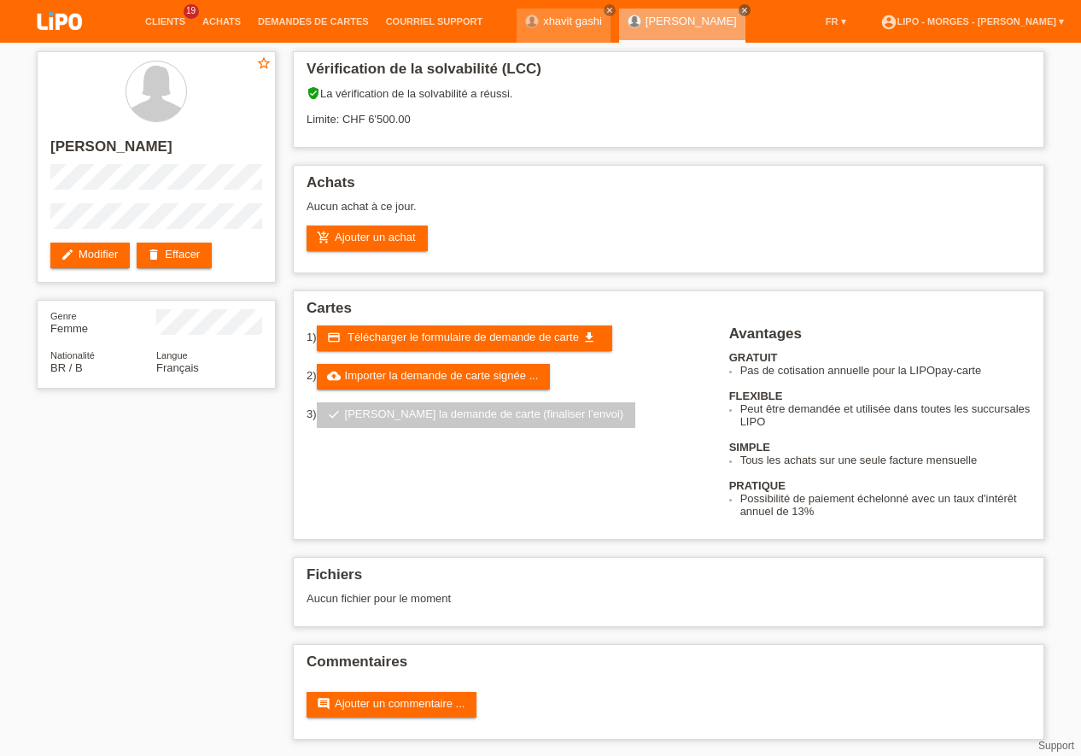
click at [482, 340] on span "Télécharger le formulaire de demande de carte" at bounding box center [463, 337] width 231 height 13
click at [519, 366] on link "cloud_upload Importer la demande de carte signée ..." at bounding box center [434, 377] width 234 height 26
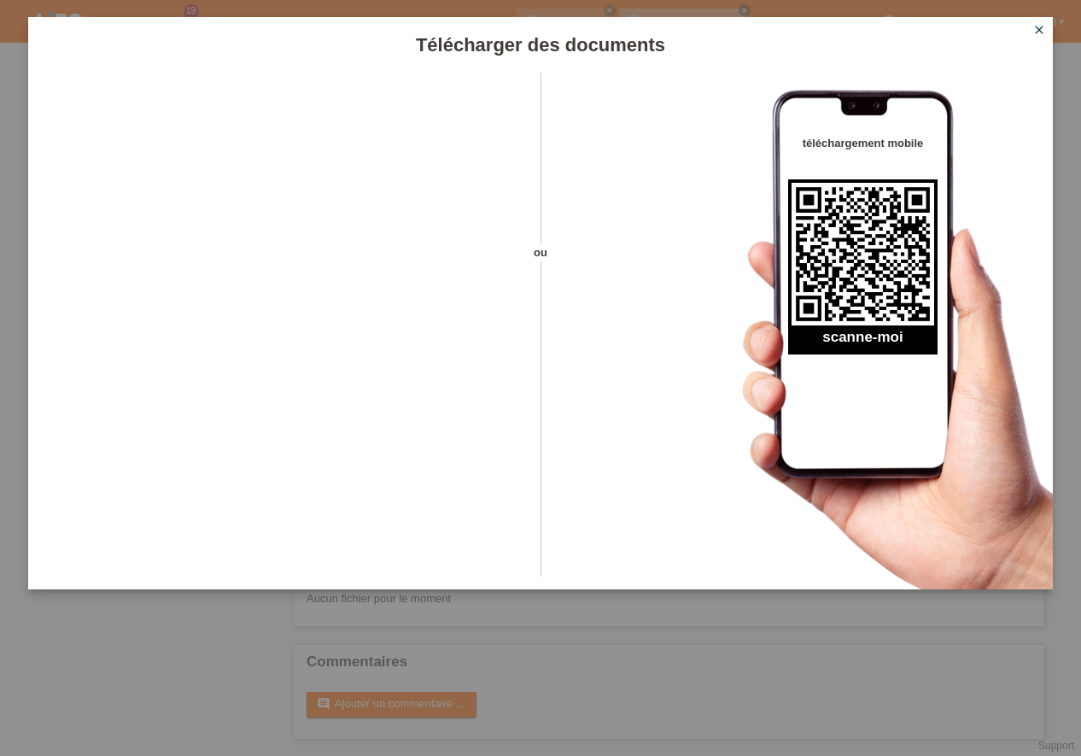
click at [1041, 28] on icon "close" at bounding box center [1040, 30] width 14 height 14
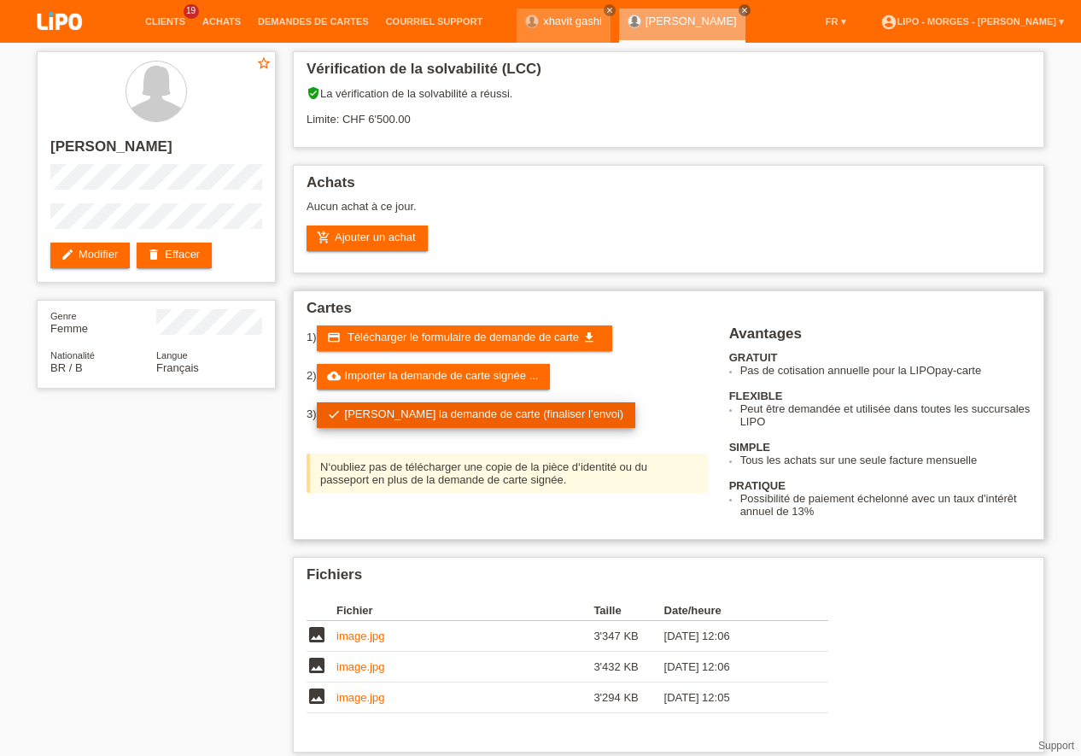
click at [466, 411] on link "check Soumettre la demande de carte (finaliser l’envoi)" at bounding box center [476, 415] width 319 height 26
